Goal: Information Seeking & Learning: Learn about a topic

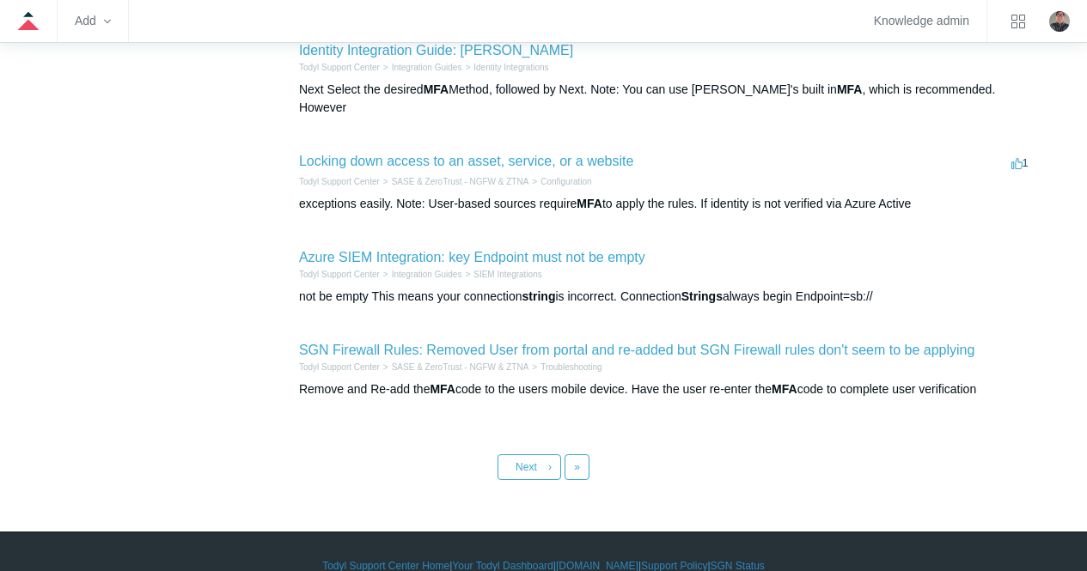
scroll to position [773, 0]
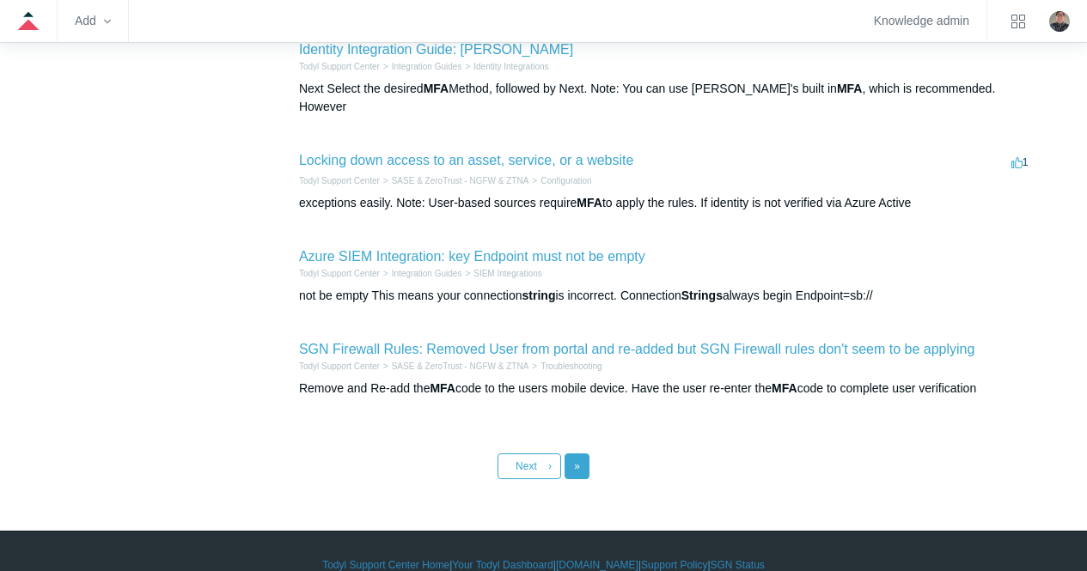
click at [577, 461] on span "»" at bounding box center [577, 467] width 6 height 12
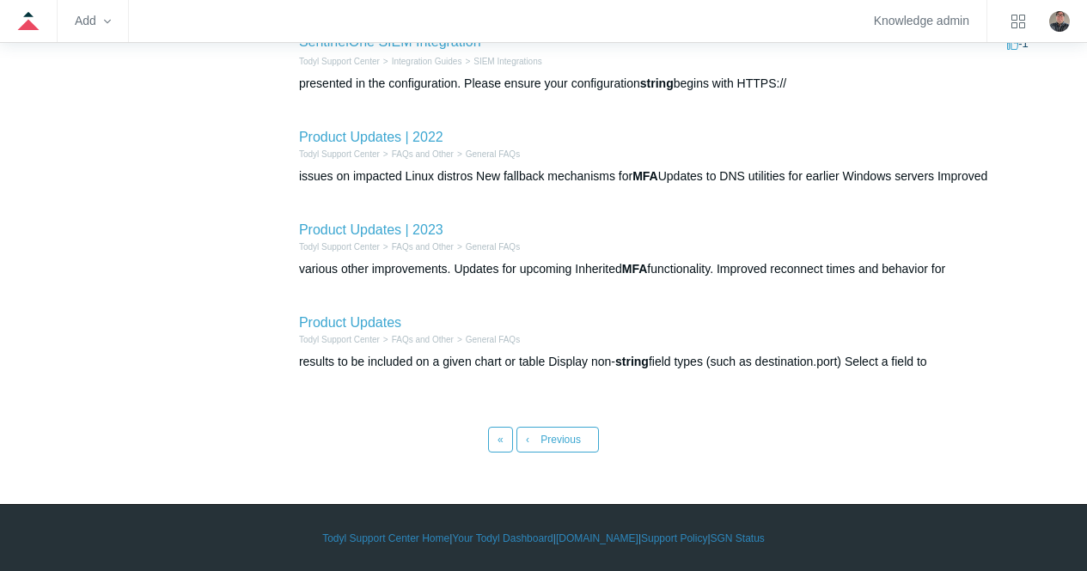
scroll to position [612, 0]
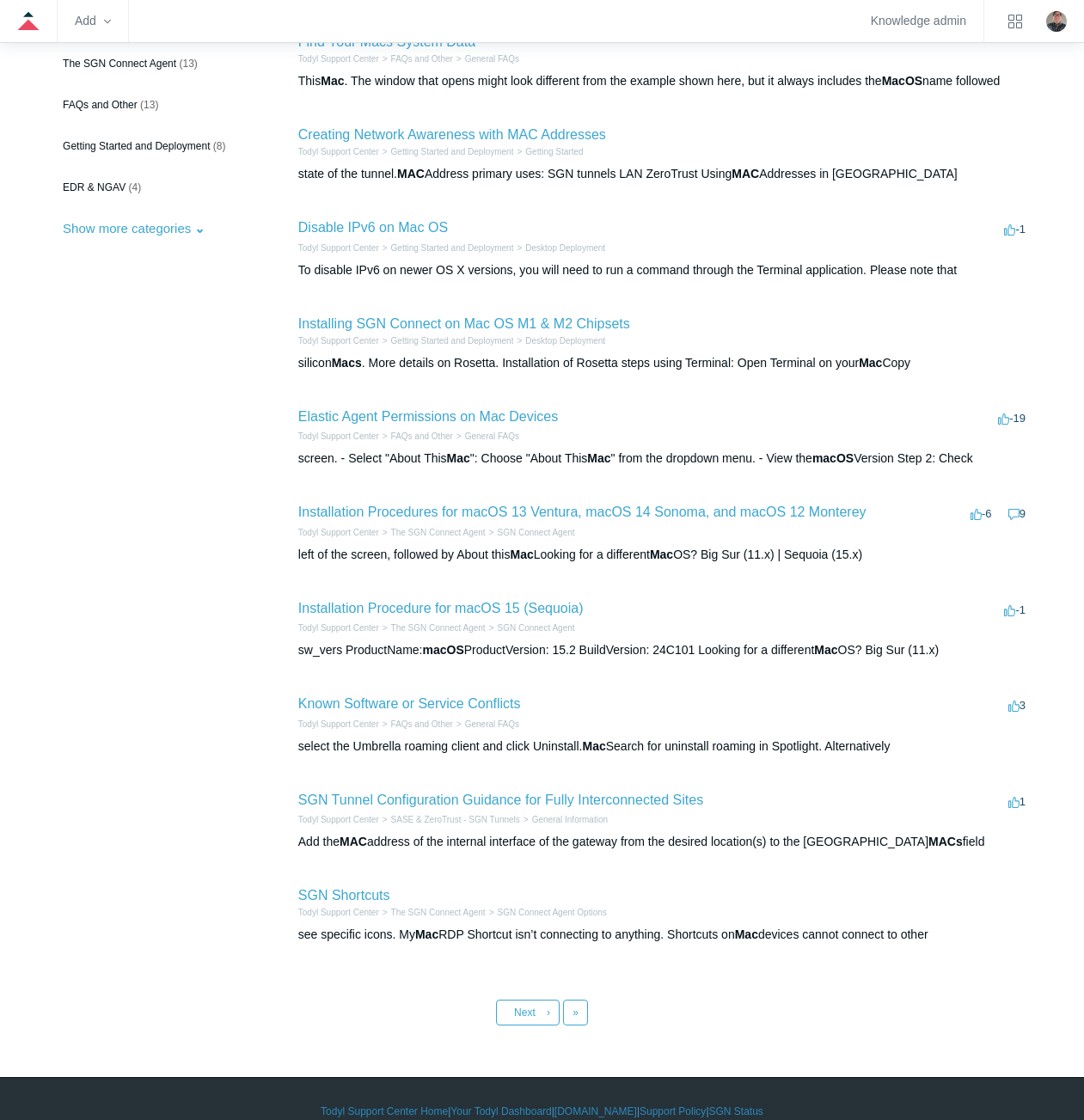
scroll to position [243, 0]
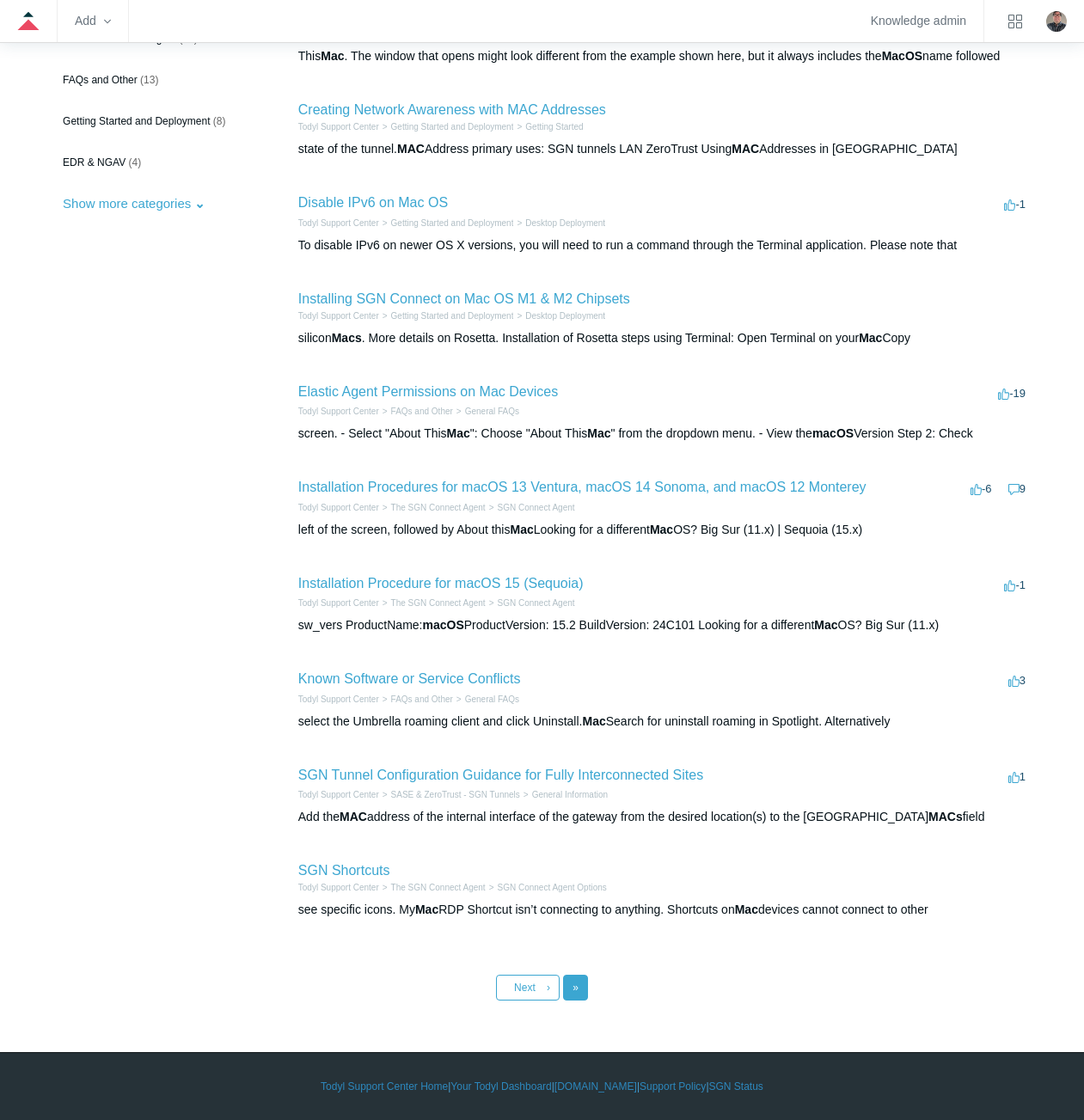
click at [574, 987] on span "»" at bounding box center [575, 987] width 6 height 12
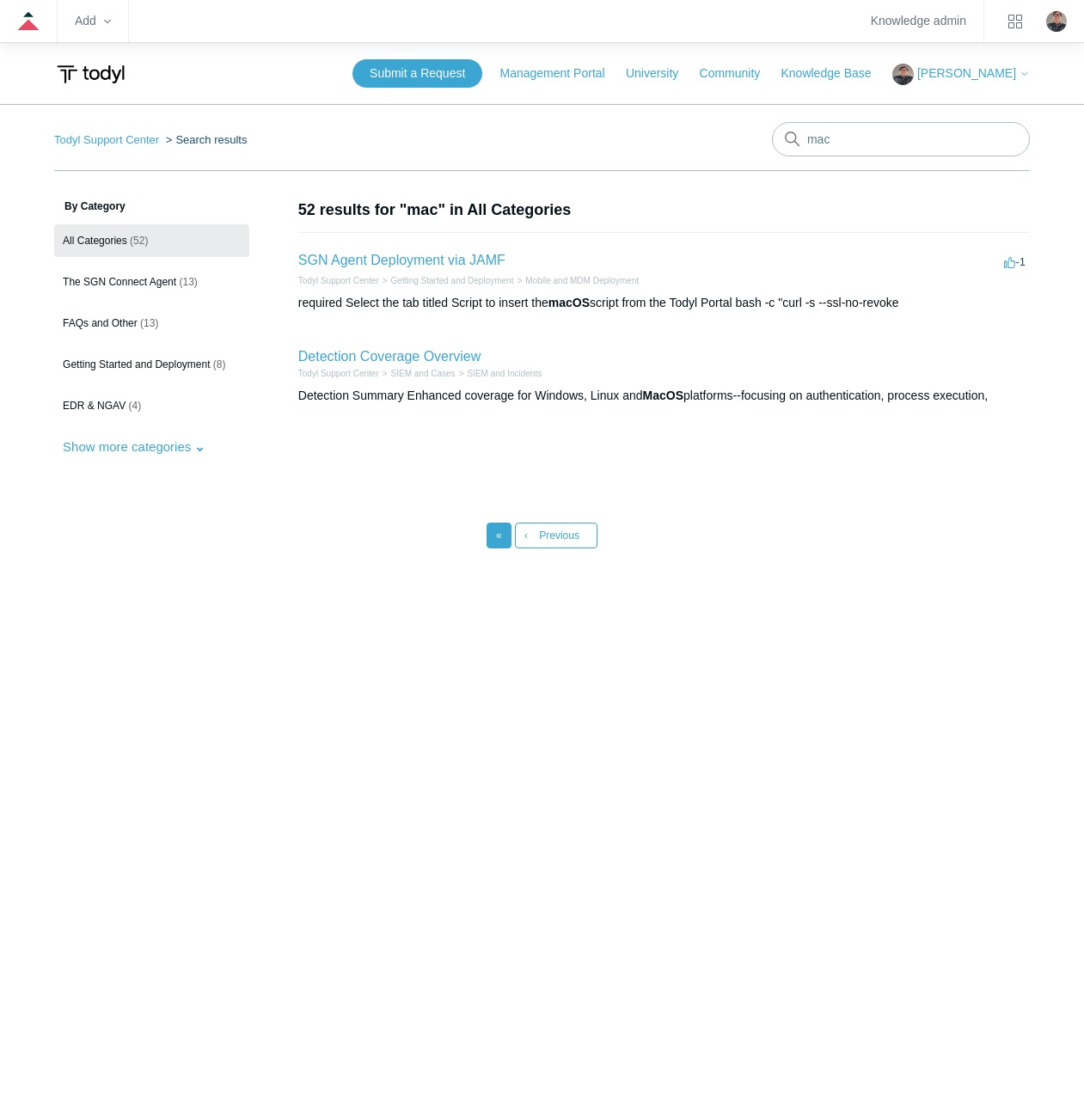
click at [503, 539] on link "« First" at bounding box center [498, 535] width 25 height 26
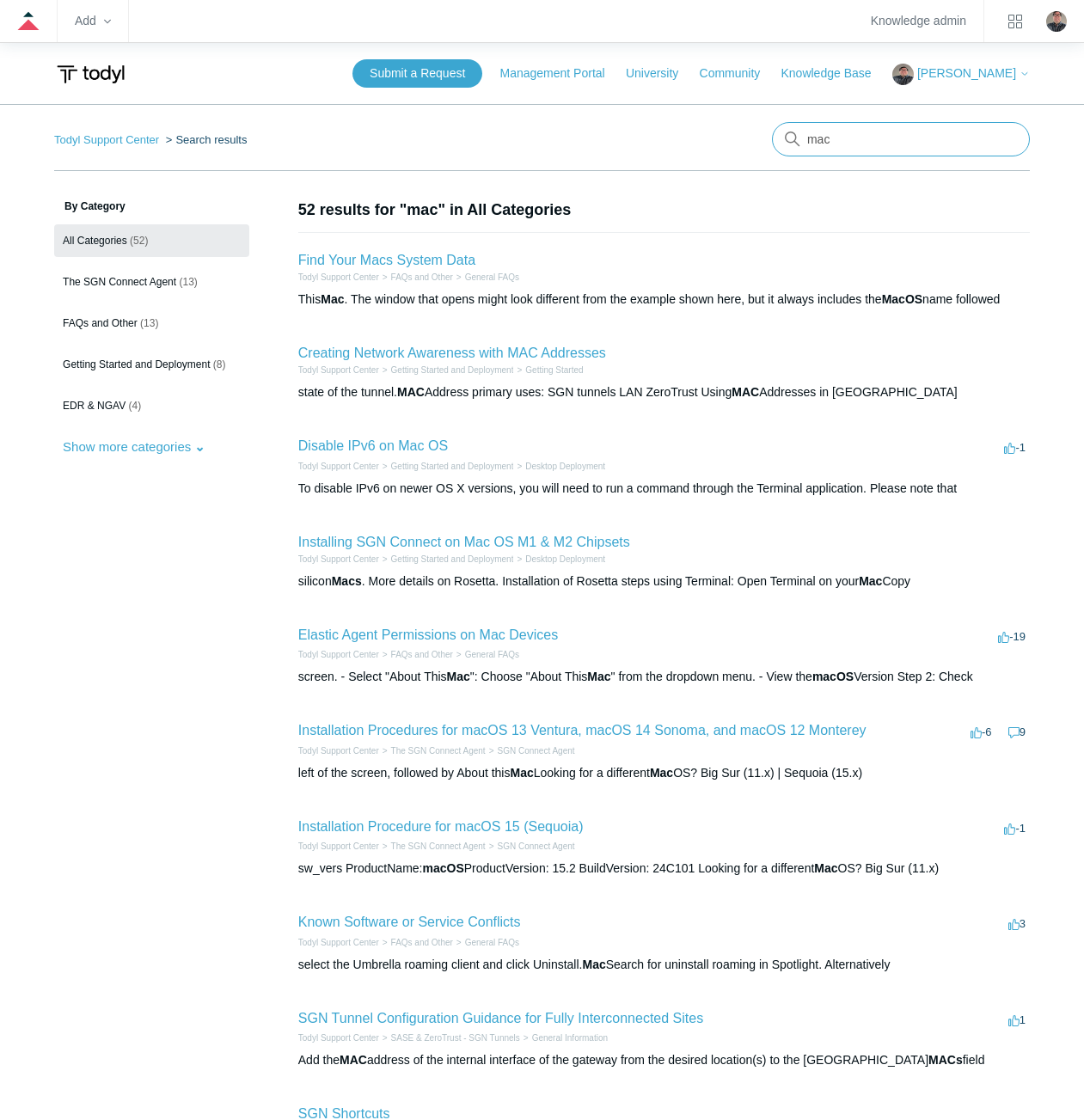
click at [851, 133] on input "mac" at bounding box center [901, 139] width 258 height 34
type input "macos"
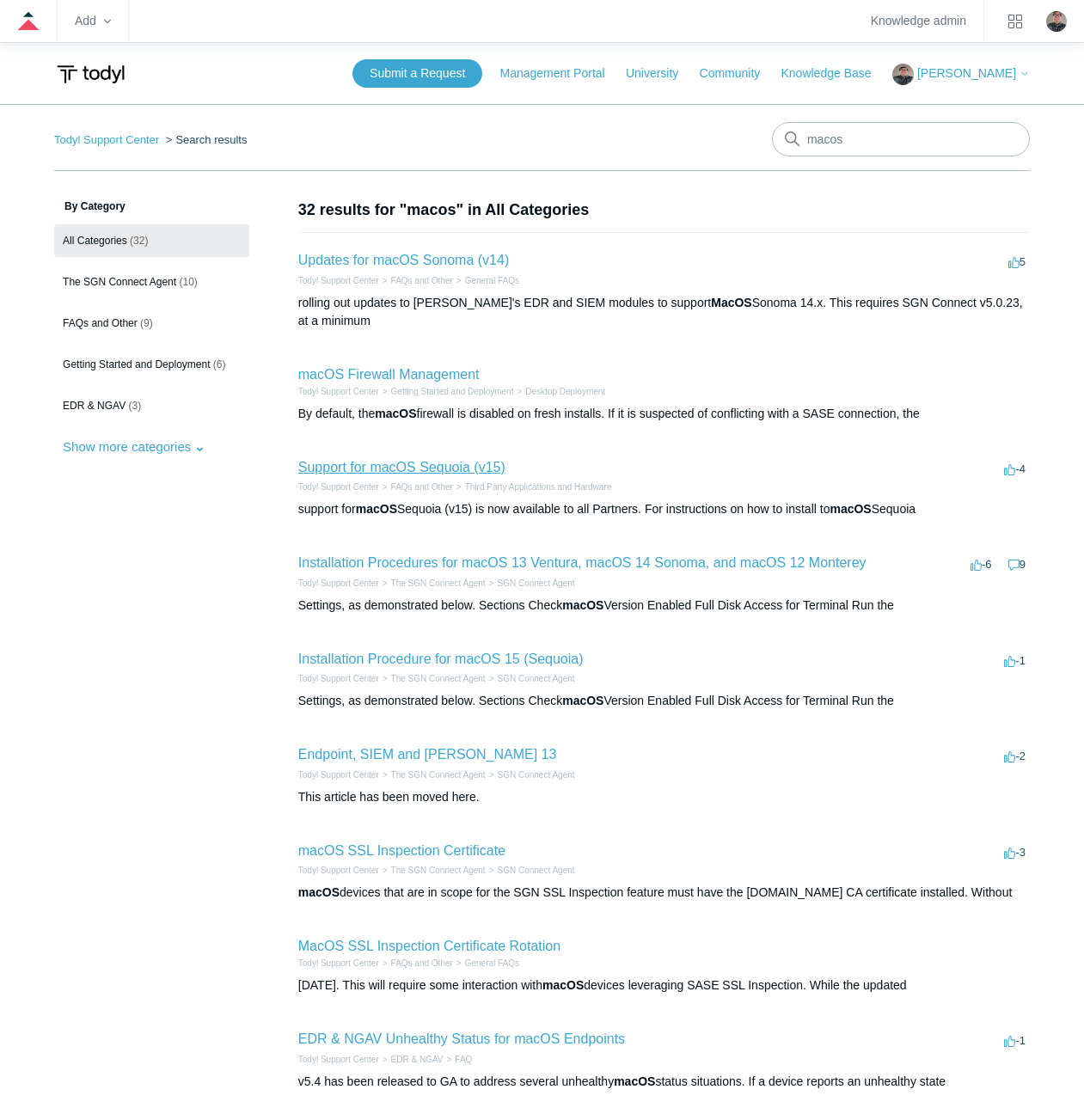
click at [360, 465] on link "Support for macOS Sequoia (v15)" at bounding box center [401, 467] width 207 height 15
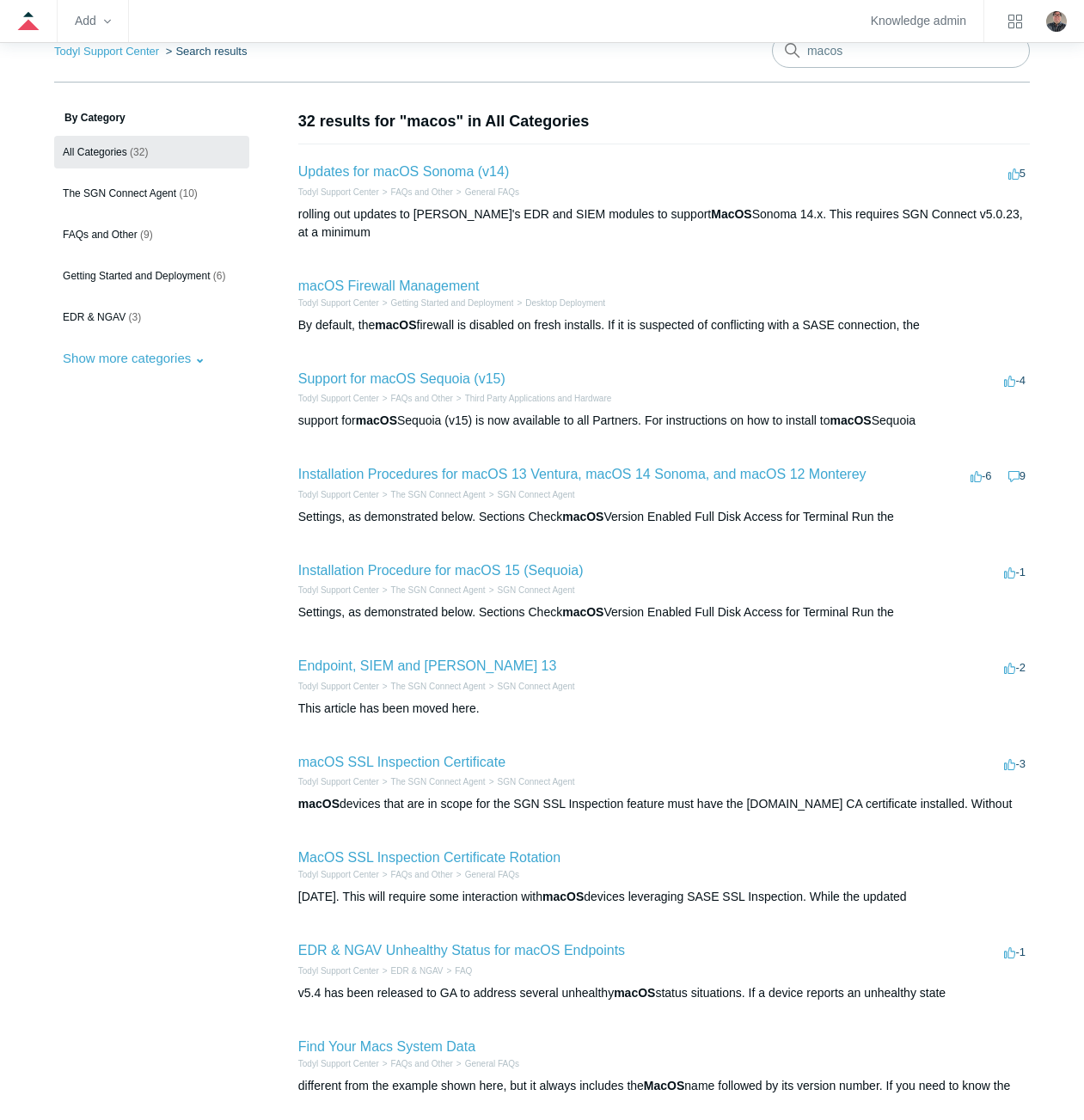
scroll to position [172, 0]
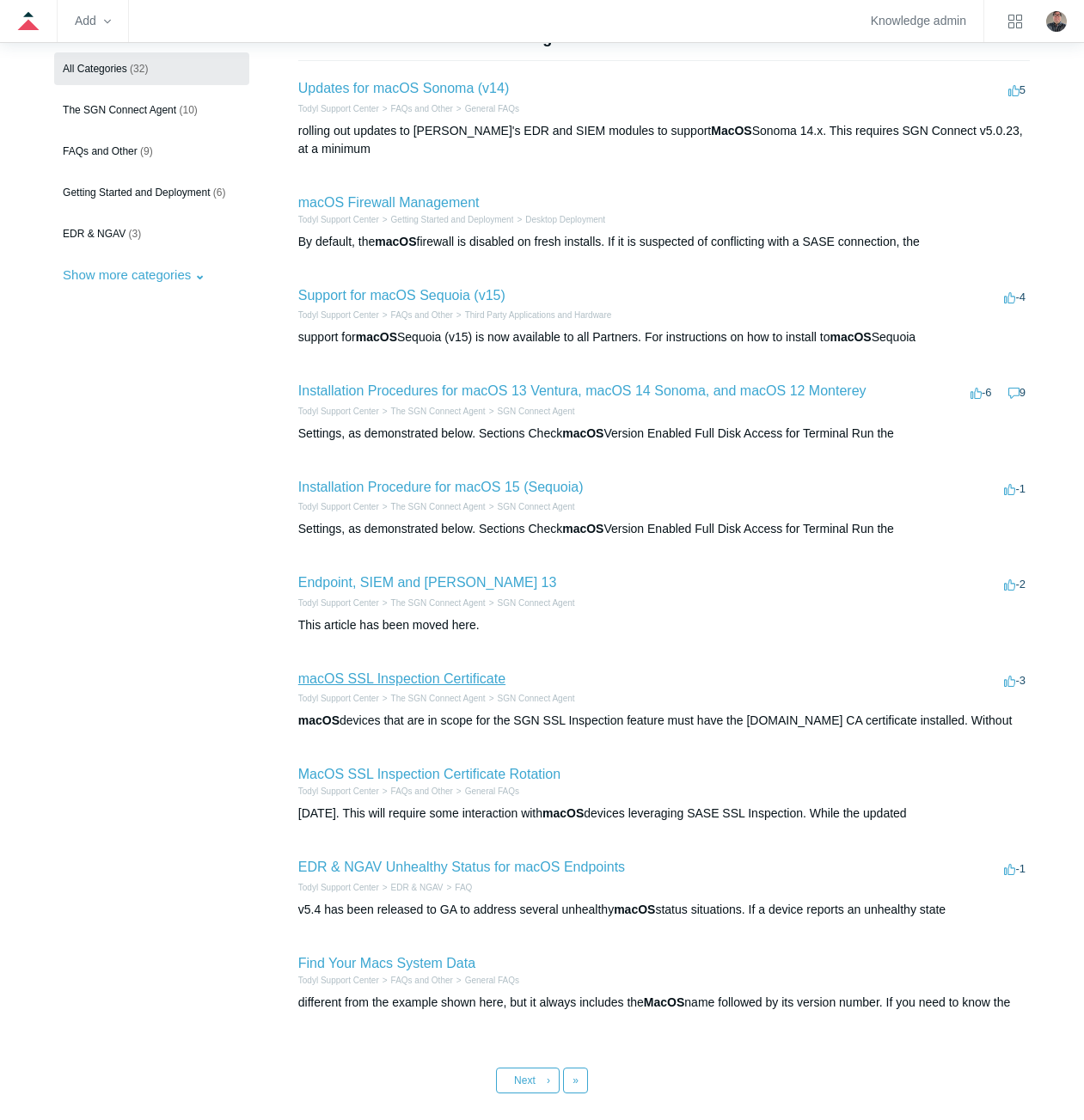
click at [322, 675] on link "macOS SSL Inspection Certificate" at bounding box center [401, 678] width 207 height 15
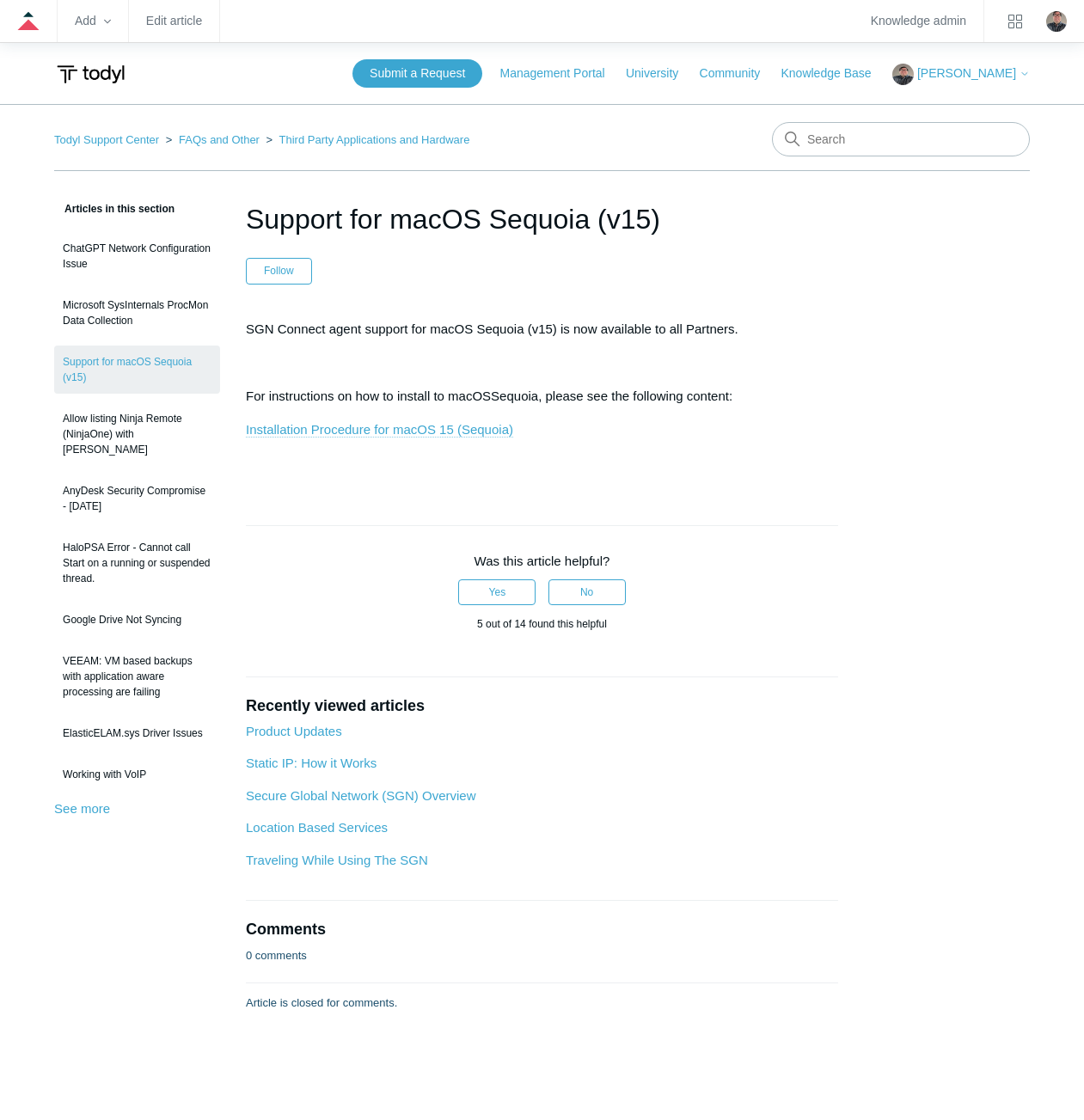
click at [370, 435] on link "Installation Procedure for macOS 15 (Sequoia)" at bounding box center [379, 429] width 267 height 15
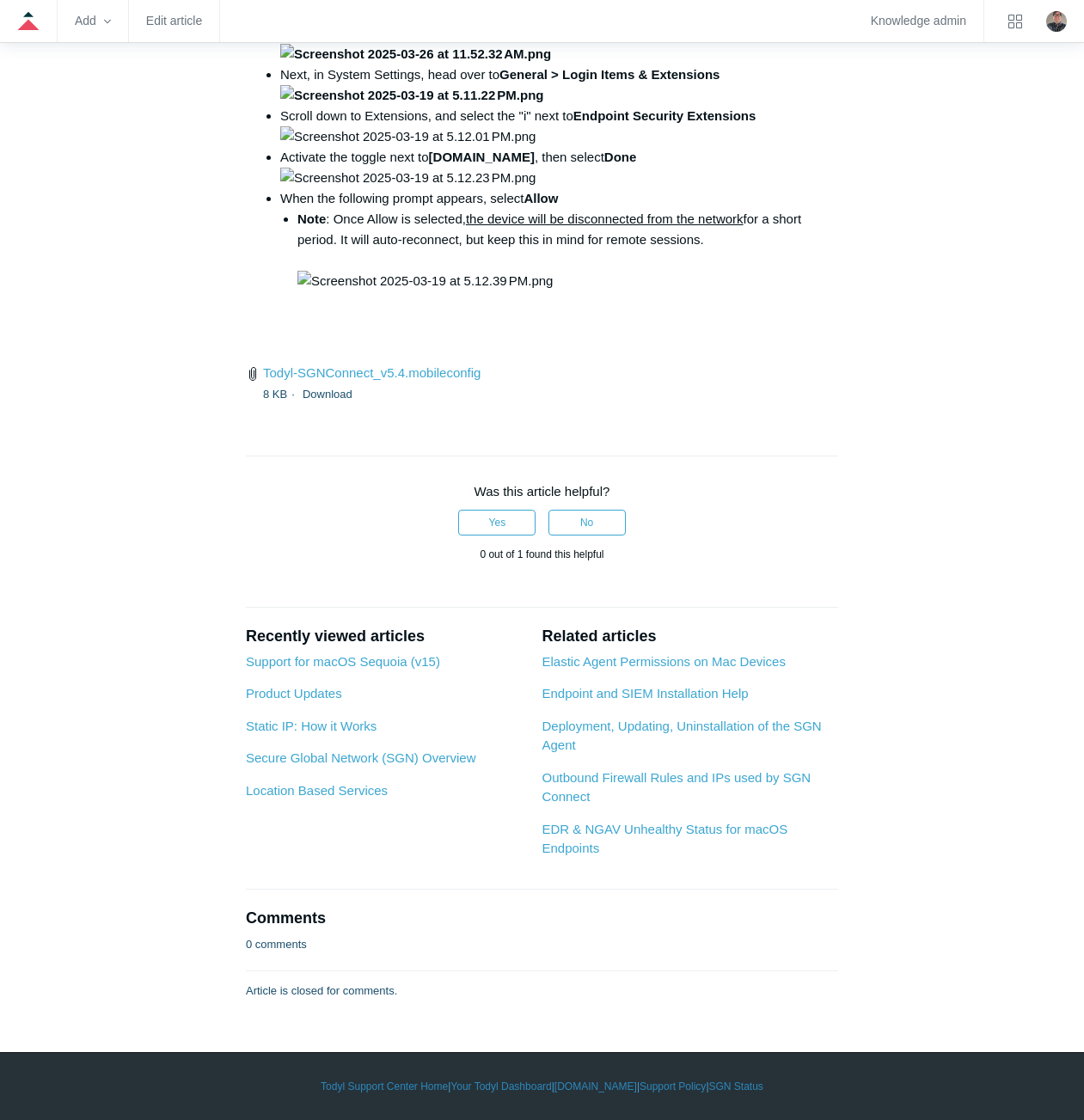
scroll to position [5586, 0]
